Goal: Task Accomplishment & Management: Use online tool/utility

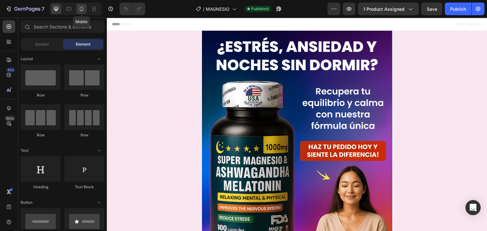
click at [84, 10] on icon at bounding box center [81, 9] width 6 height 6
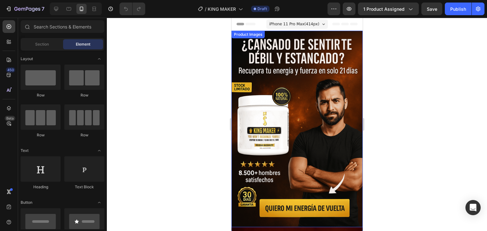
click at [424, 92] on div at bounding box center [297, 125] width 380 height 214
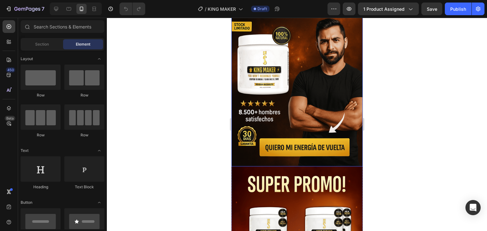
scroll to position [51, 0]
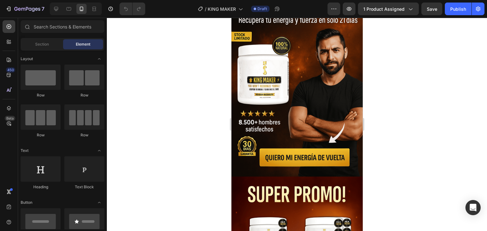
click at [473, 135] on div at bounding box center [297, 125] width 380 height 214
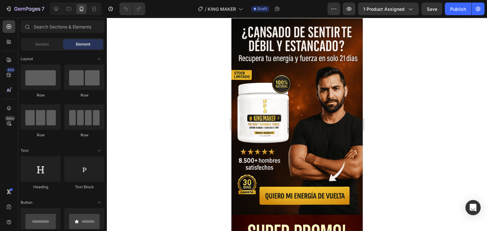
scroll to position [14, 0]
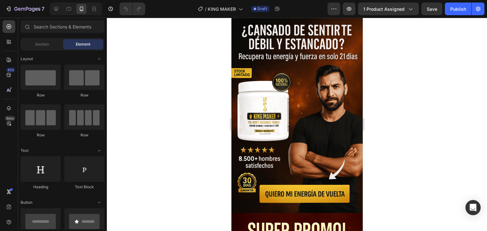
drag, startPoint x: 360, startPoint y: 41, endPoint x: 593, endPoint y: 49, distance: 233.0
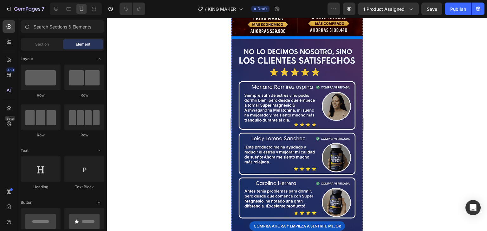
scroll to position [323, 0]
